Goal: Check status: Check status

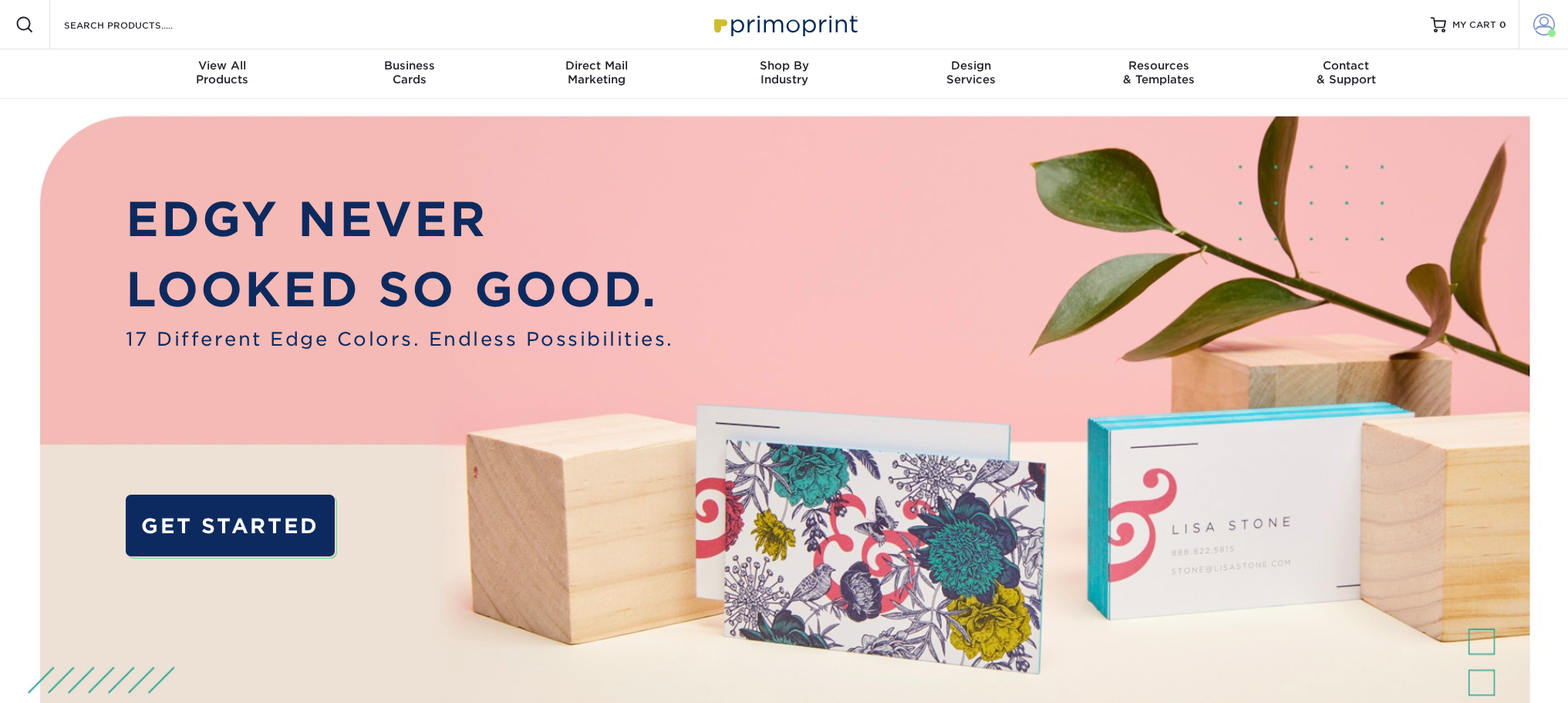
click at [1543, 18] on span at bounding box center [1544, 25] width 22 height 22
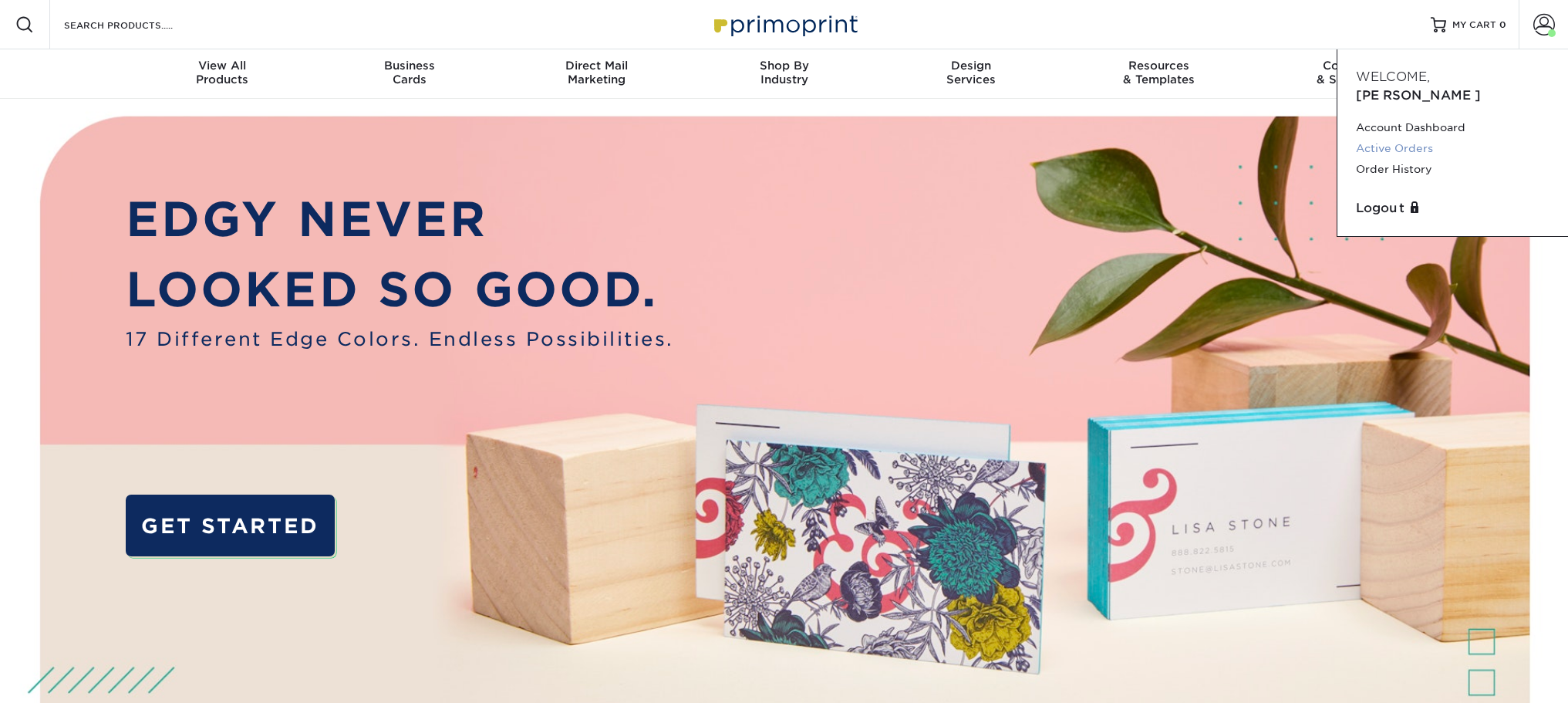
click at [1405, 138] on link "Active Orders" at bounding box center [1452, 148] width 193 height 21
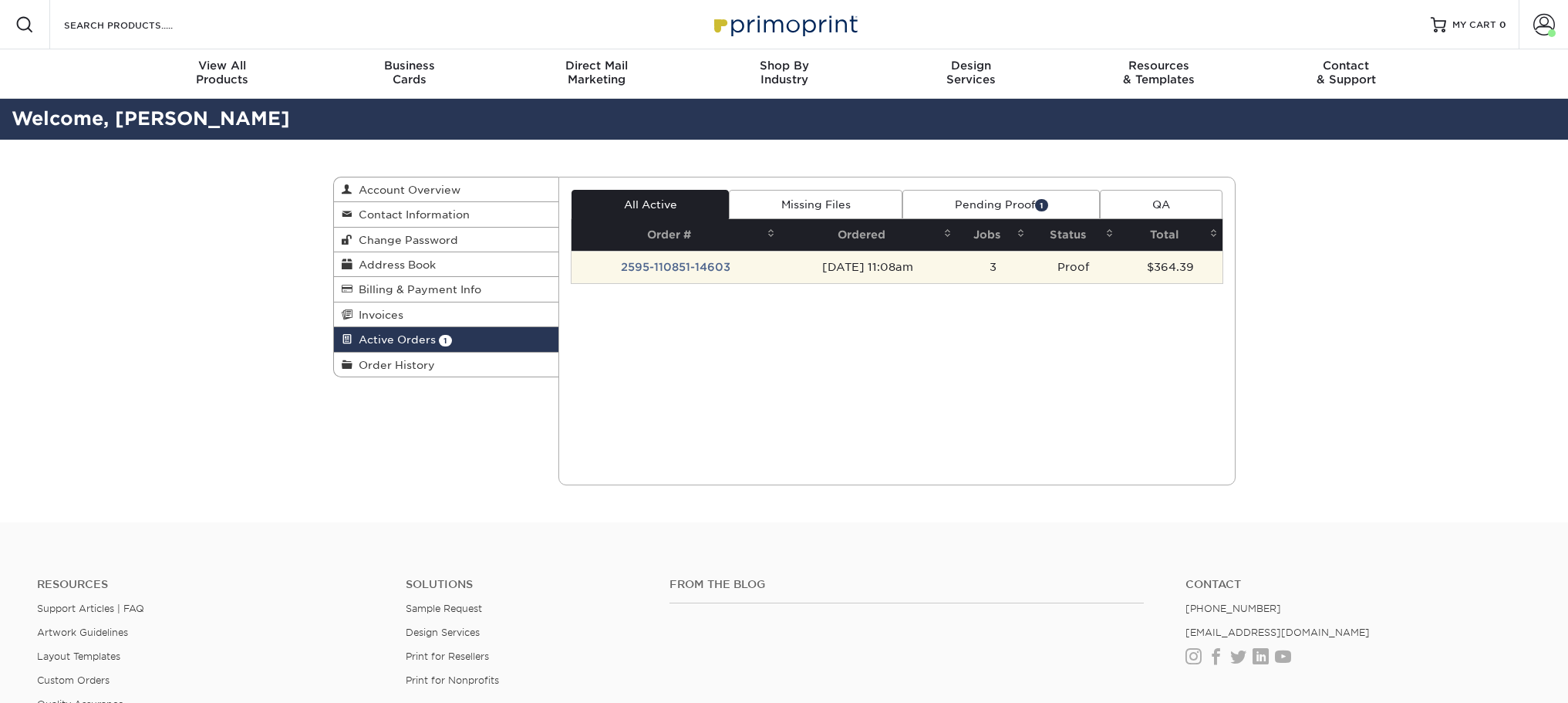
click at [725, 275] on td "2595-110851-14603" at bounding box center [676, 267] width 209 height 33
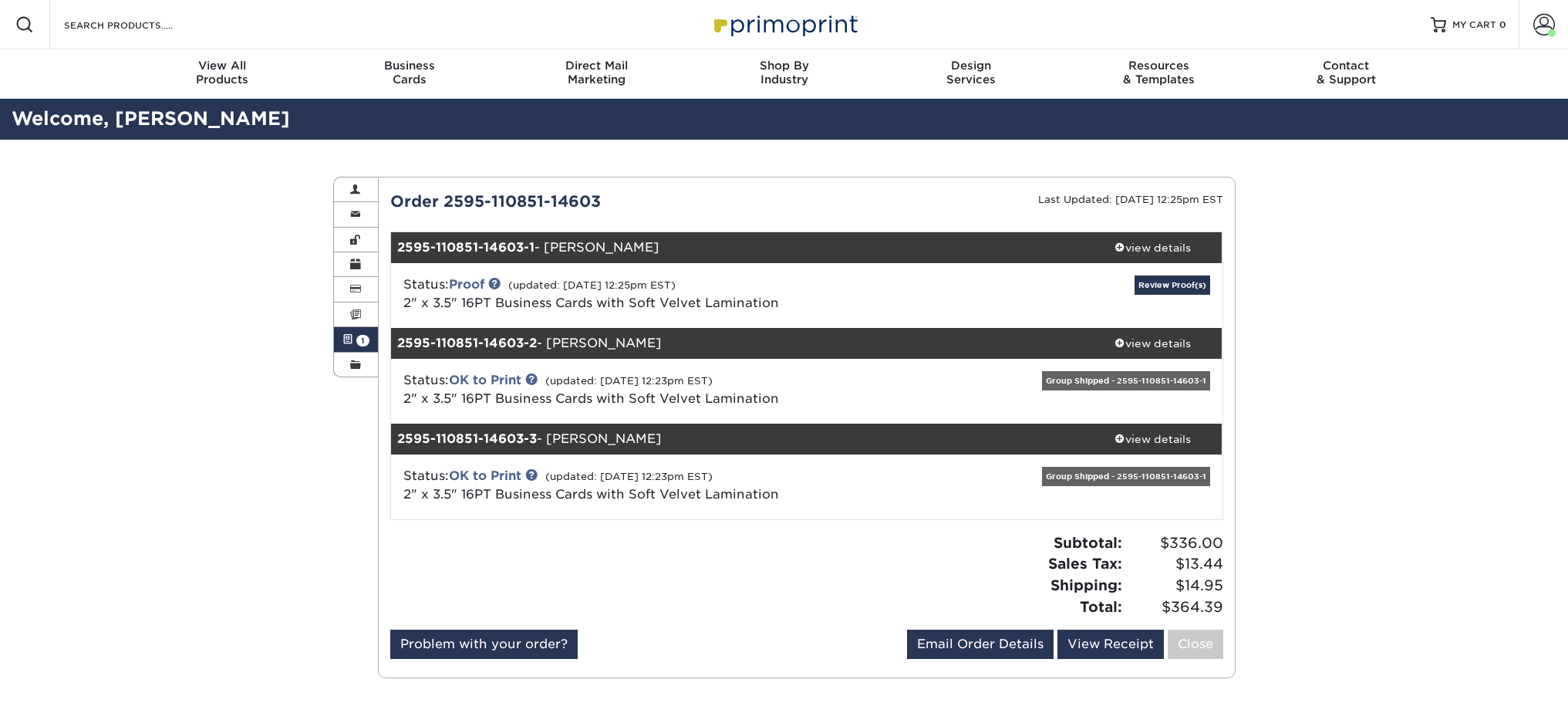
drag, startPoint x: 701, startPoint y: 317, endPoint x: 634, endPoint y: 278, distance: 77.5
click at [634, 278] on div "Status: Proof (updated: 09/05/2025 12:25pm EST) 2" x 3.5" 16PT Business Cards w…" at bounding box center [668, 293] width 553 height 37
click at [1159, 288] on link "Review Proof(s)" at bounding box center [1172, 284] width 76 height 19
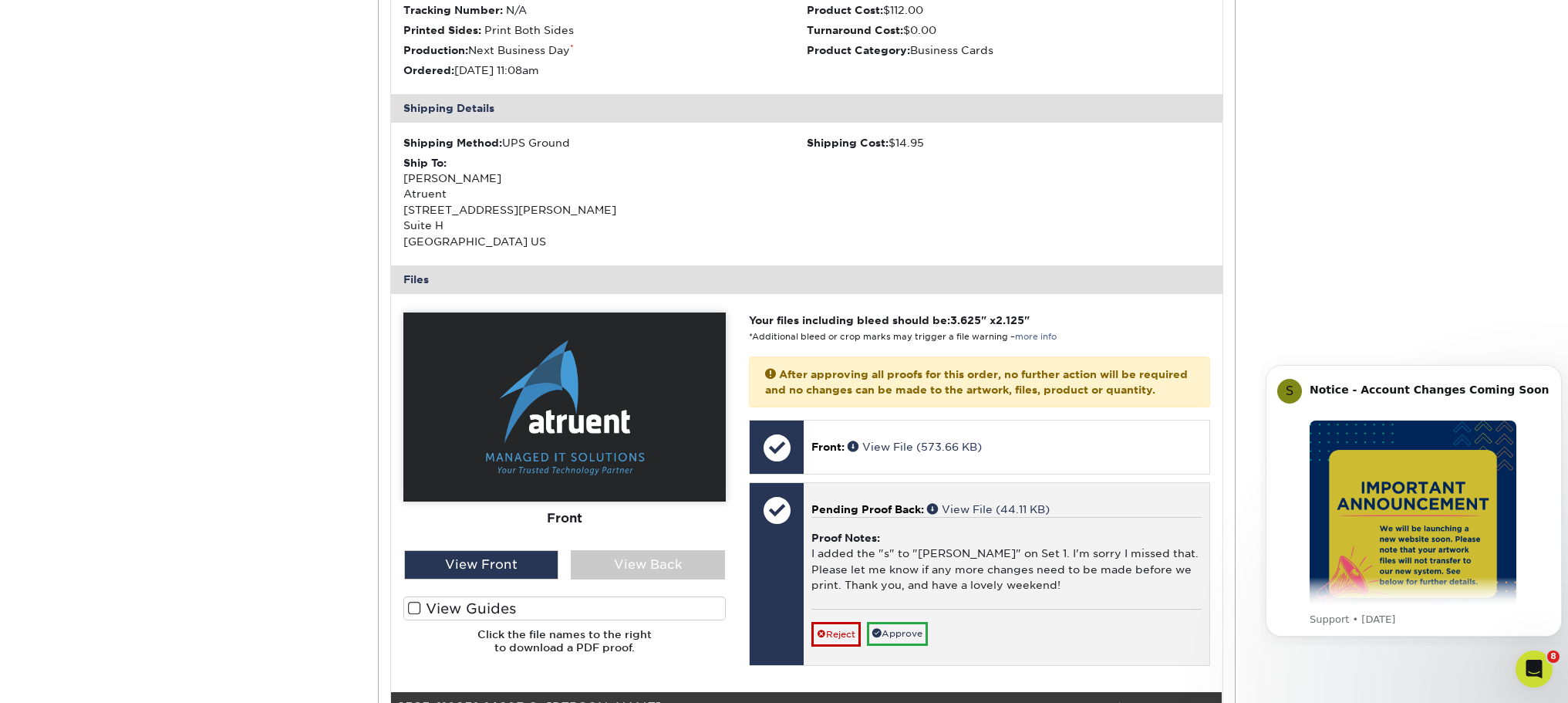
scroll to position [462, 0]
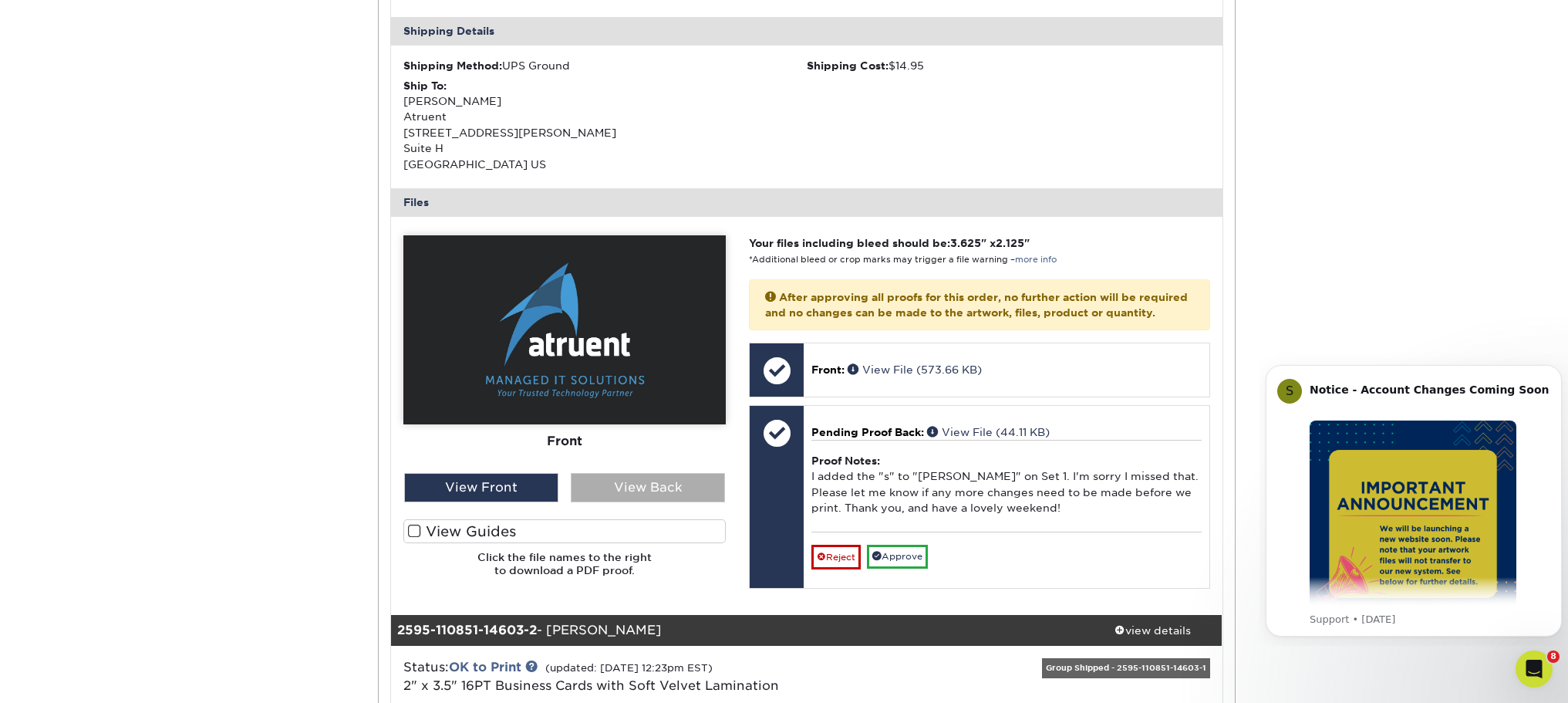
click at [639, 498] on div "View Back" at bounding box center [647, 487] width 154 height 29
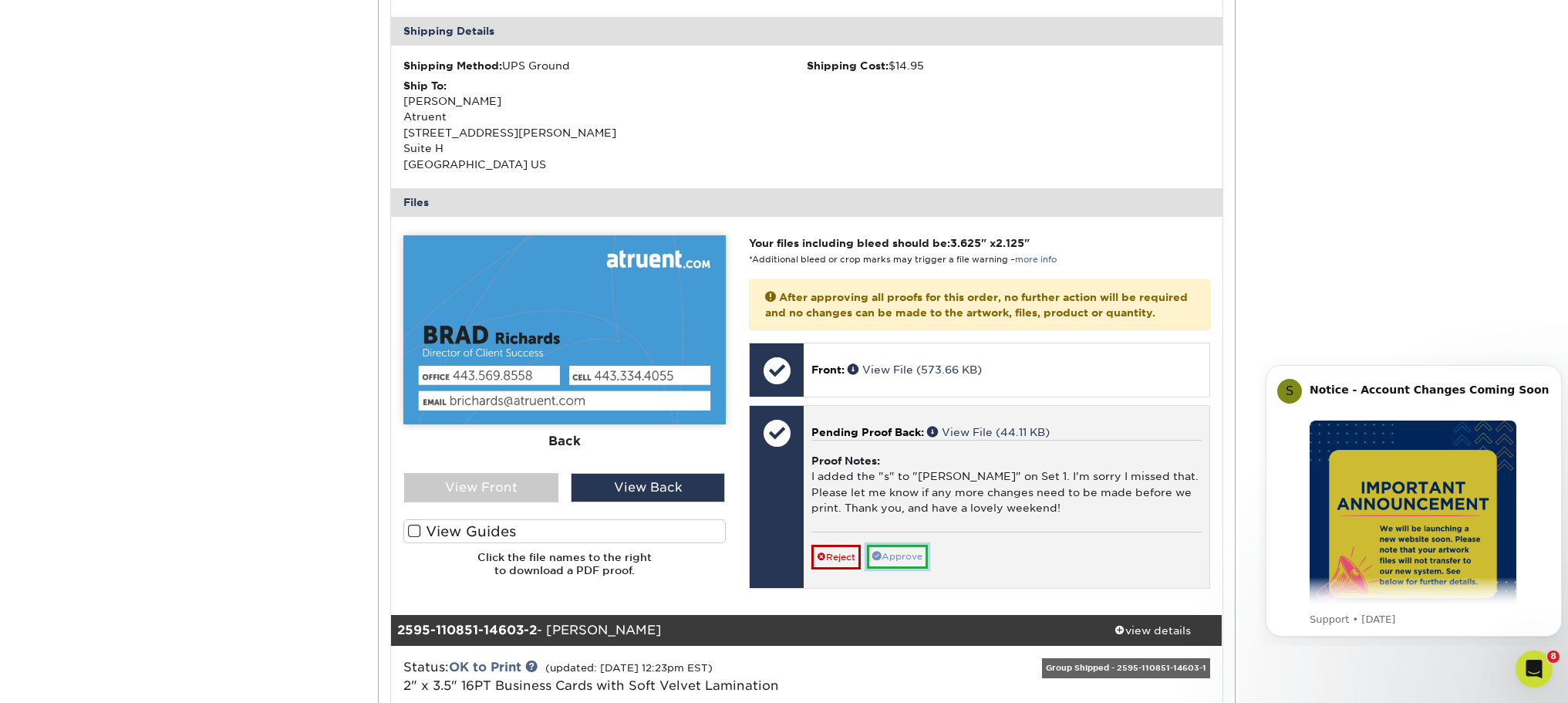
click at [904, 560] on link "Approve" at bounding box center [897, 557] width 61 height 24
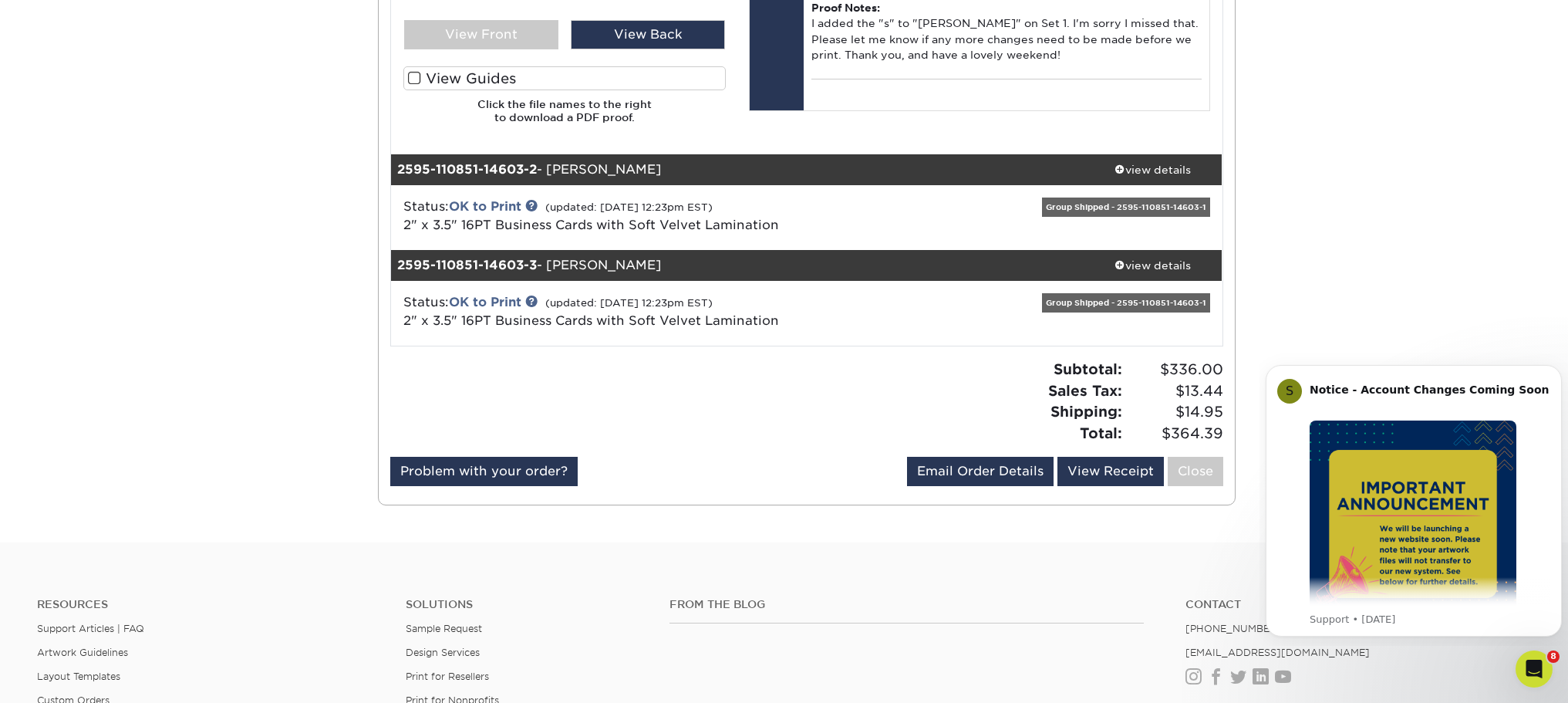
scroll to position [926, 0]
